Goal: Task Accomplishment & Management: Complete application form

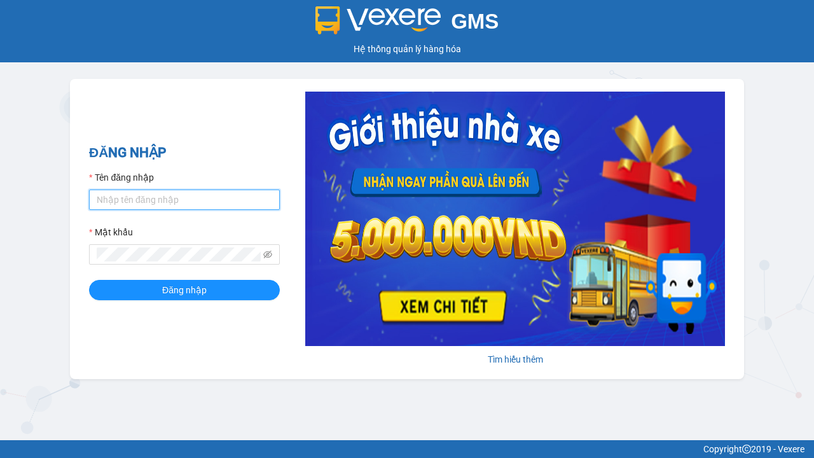
click at [184, 199] on input "Tên đăng nhập" at bounding box center [184, 200] width 191 height 20
type input "ly.xtl"
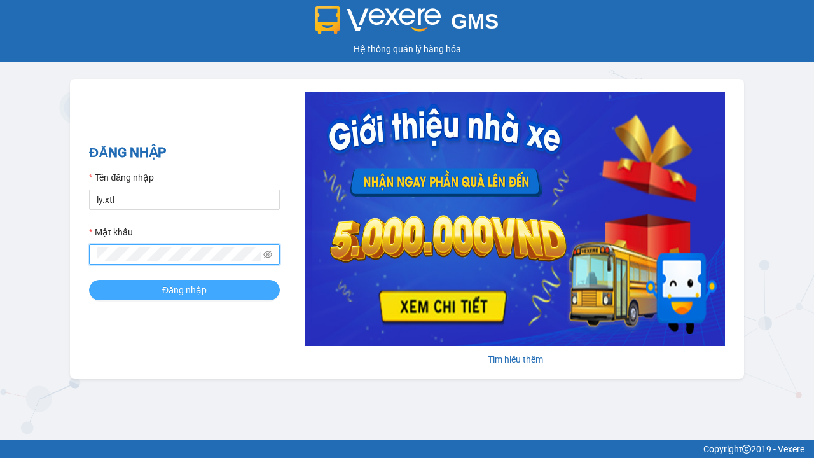
click at [184, 289] on span "Đăng nhập" at bounding box center [184, 290] width 45 height 14
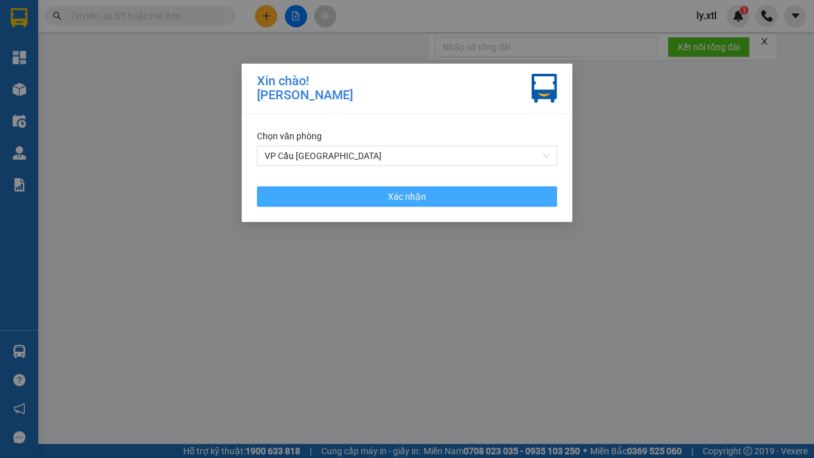
click at [407, 196] on span "Xác nhận" at bounding box center [407, 197] width 38 height 14
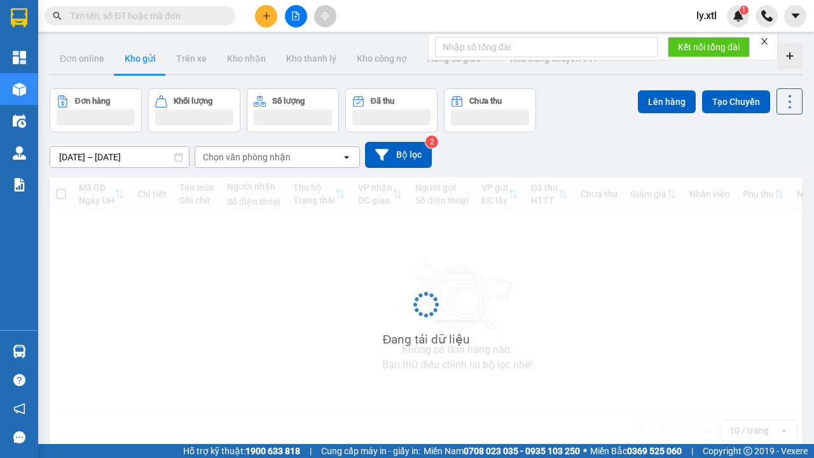
click at [266, 16] on icon "plus" at bounding box center [266, 15] width 7 height 1
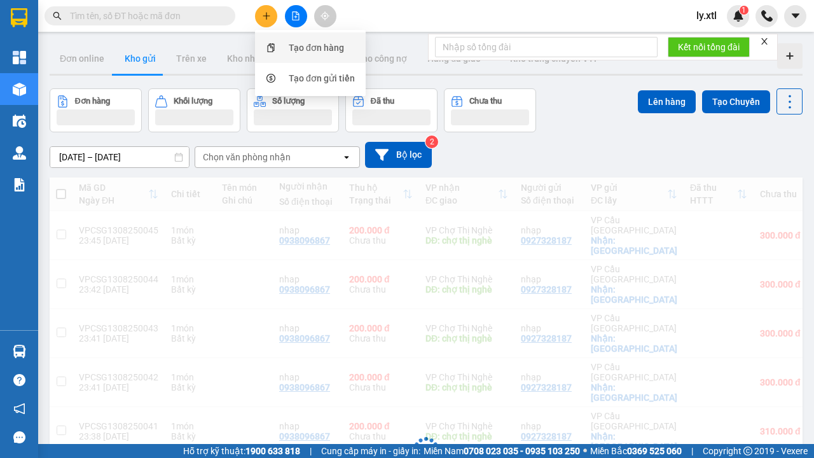
click at [317, 48] on div "Tạo đơn hàng" at bounding box center [316, 48] width 55 height 14
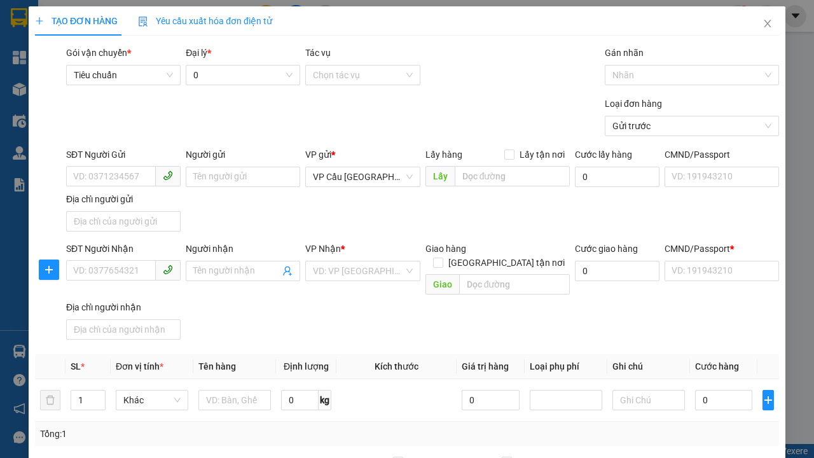
click at [142, 156] on div "SĐT Người Gửi" at bounding box center [123, 157] width 114 height 19
click at [111, 166] on input "SĐT Người Gửi" at bounding box center [111, 176] width 90 height 20
type input "0927328187"
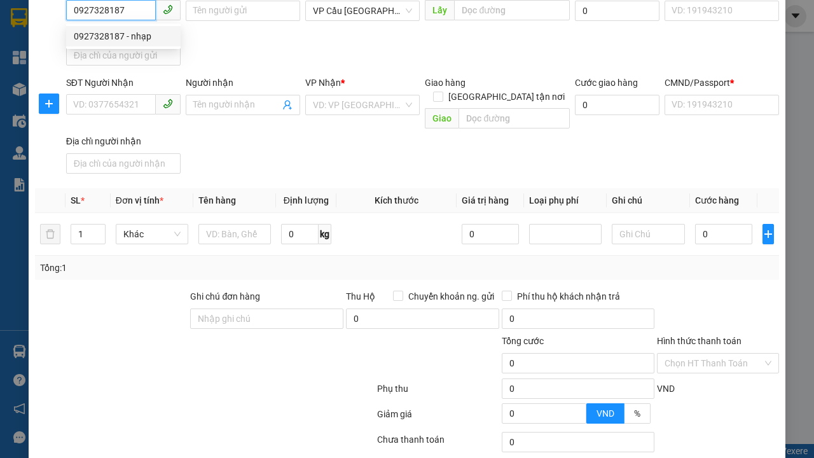
click at [123, 36] on div "0927328187 - nhạp" at bounding box center [123, 36] width 99 height 14
type input "nhạp"
checkbox input "true"
type input "[GEOGRAPHIC_DATA]"
type input "123456789112"
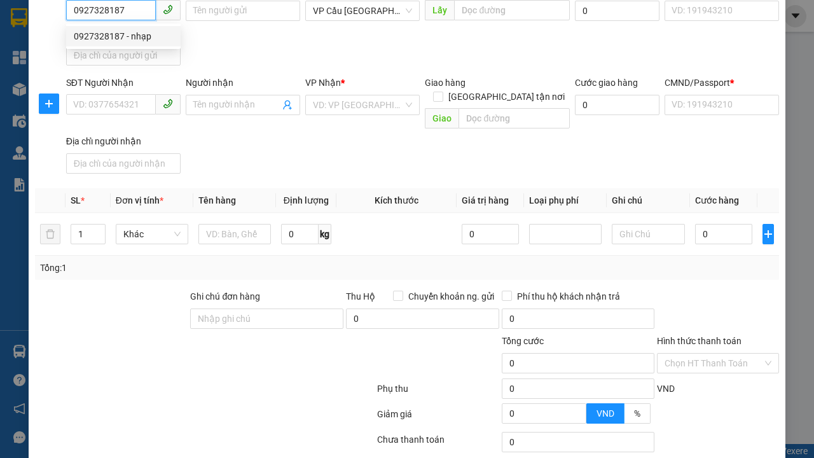
type input "0938096867"
type input "nhap"
type input "chợ thị nghè"
type input "10.000"
type input "123456789456"
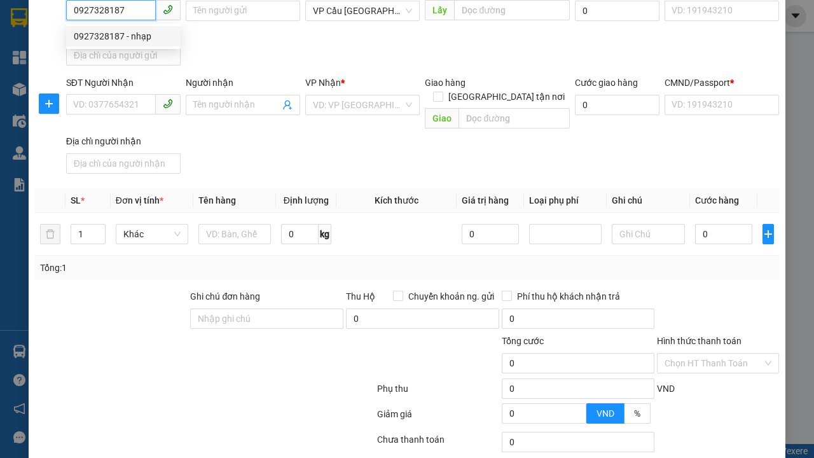
type input "200.000"
type input "15.000"
type input "20.000"
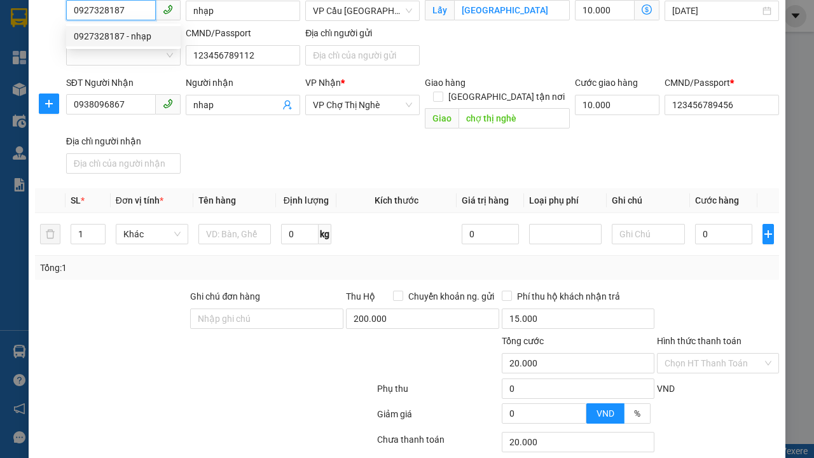
type input "320.000"
type input "0927328187"
click at [544, 404] on input "0" at bounding box center [544, 413] width 84 height 19
type input "300.000"
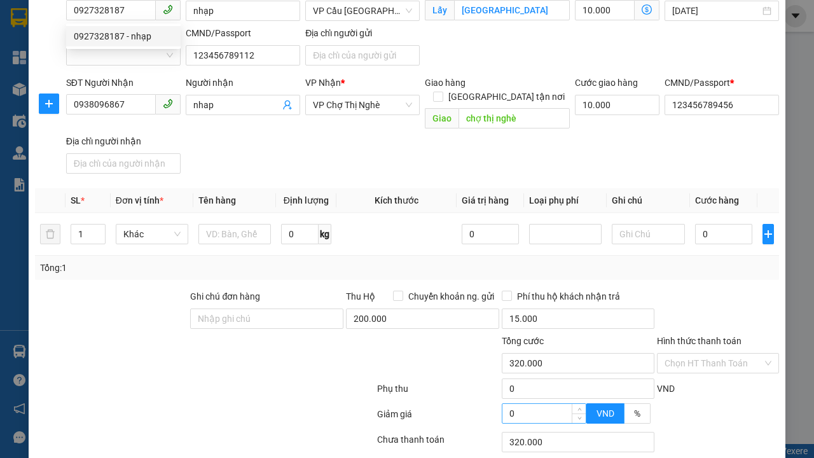
type input "20.000"
type input "300.000"
type input "20.000"
